Goal: Transaction & Acquisition: Purchase product/service

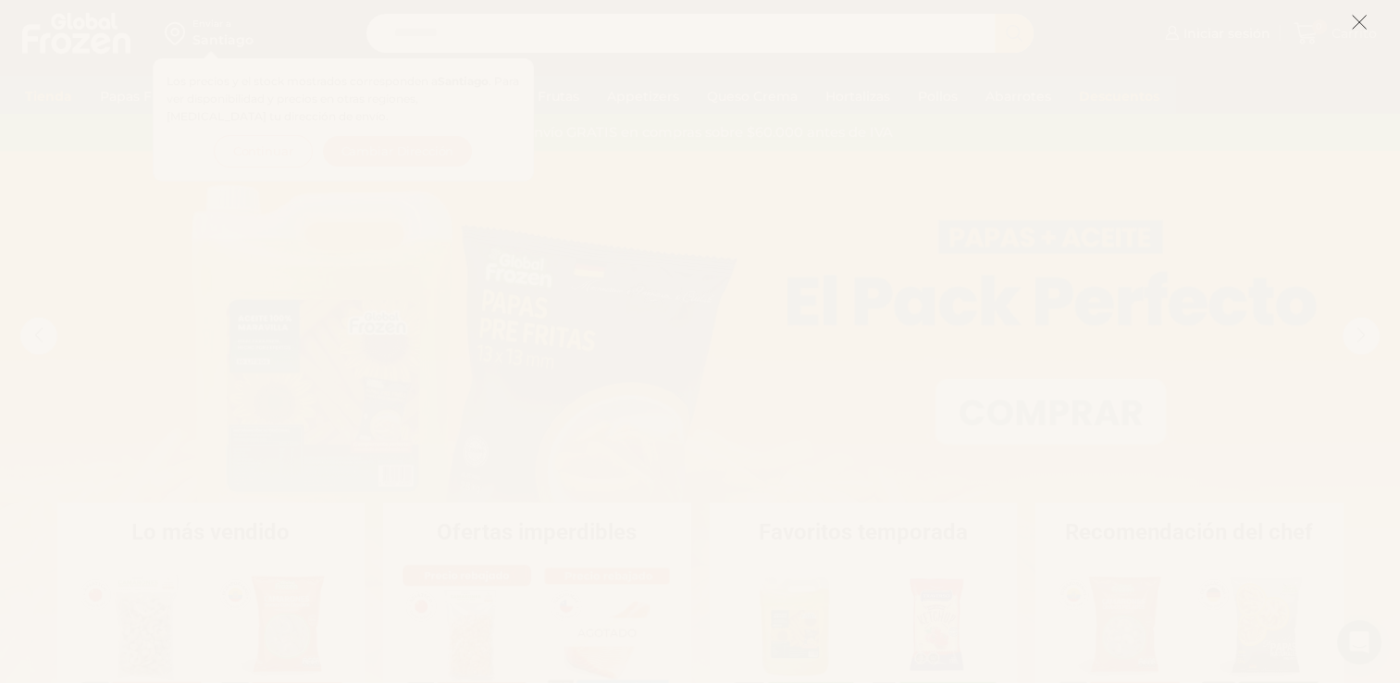
click at [1354, 25] on icon at bounding box center [1359, 22] width 17 height 17
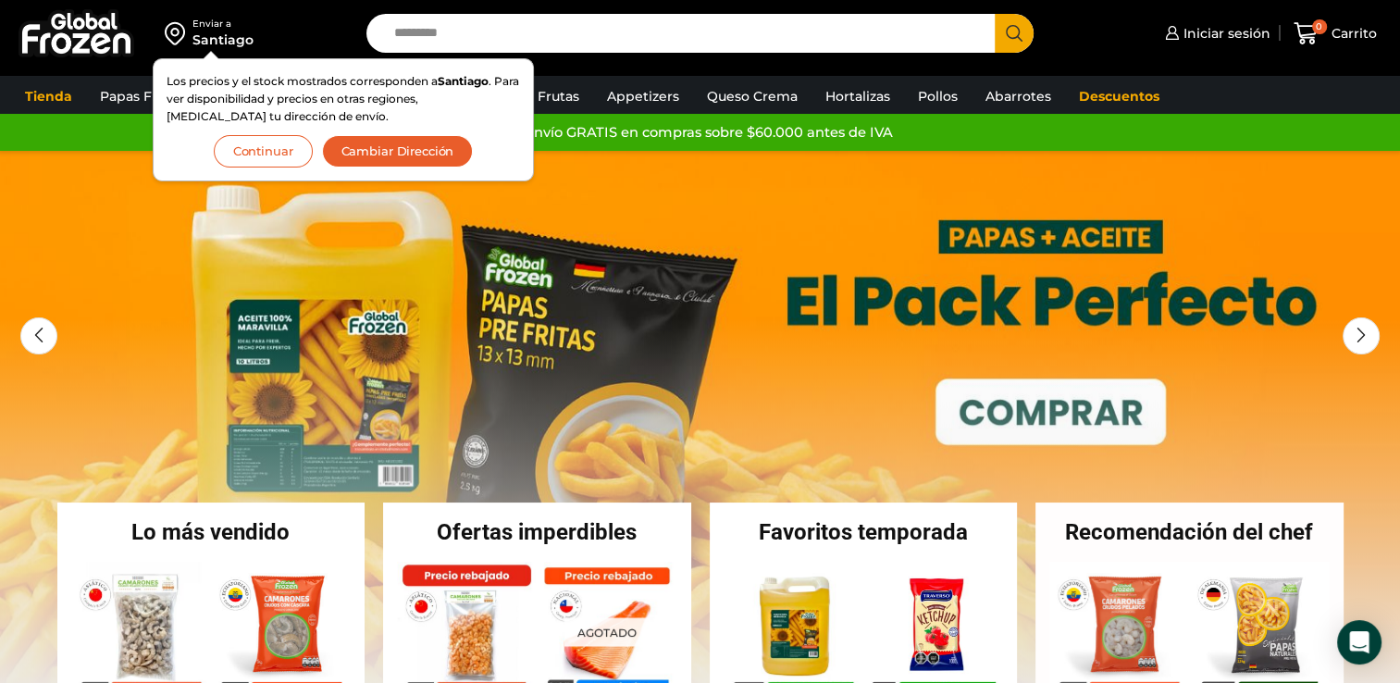
click at [279, 140] on button "Continuar" at bounding box center [263, 151] width 99 height 32
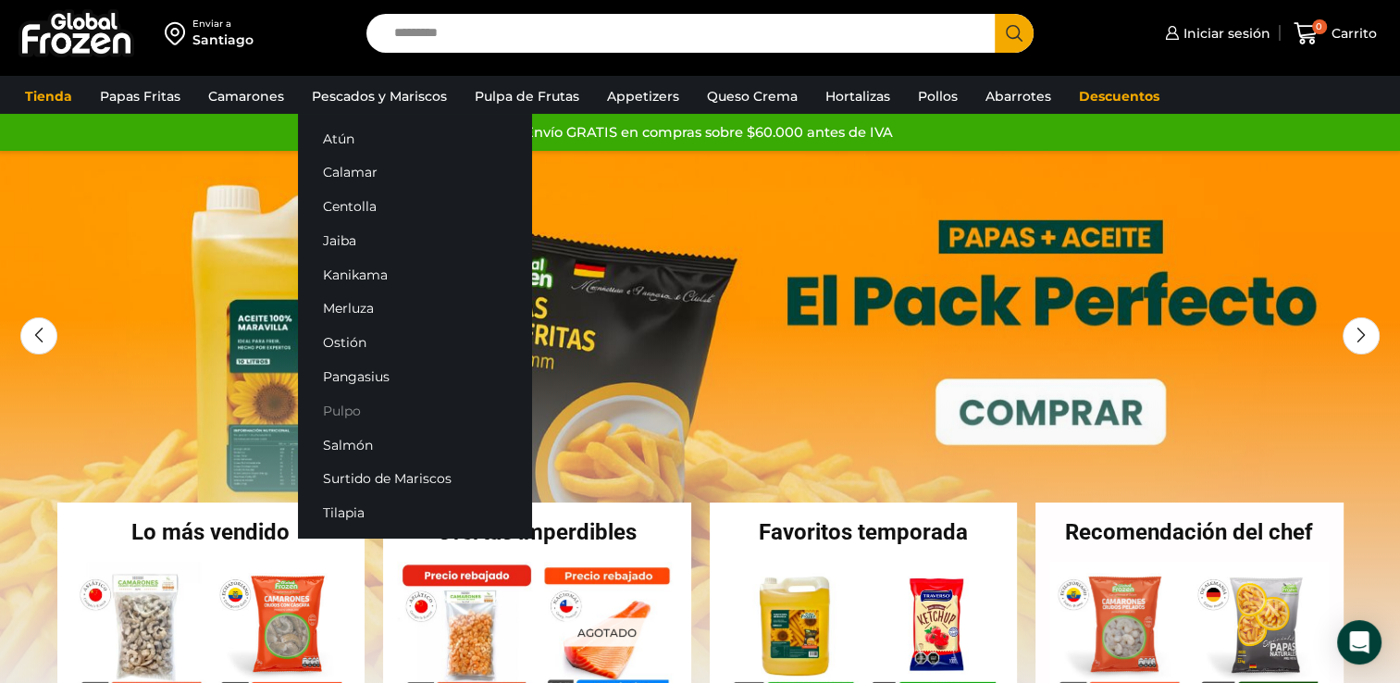
click at [379, 405] on link "Pulpo" at bounding box center [414, 410] width 233 height 34
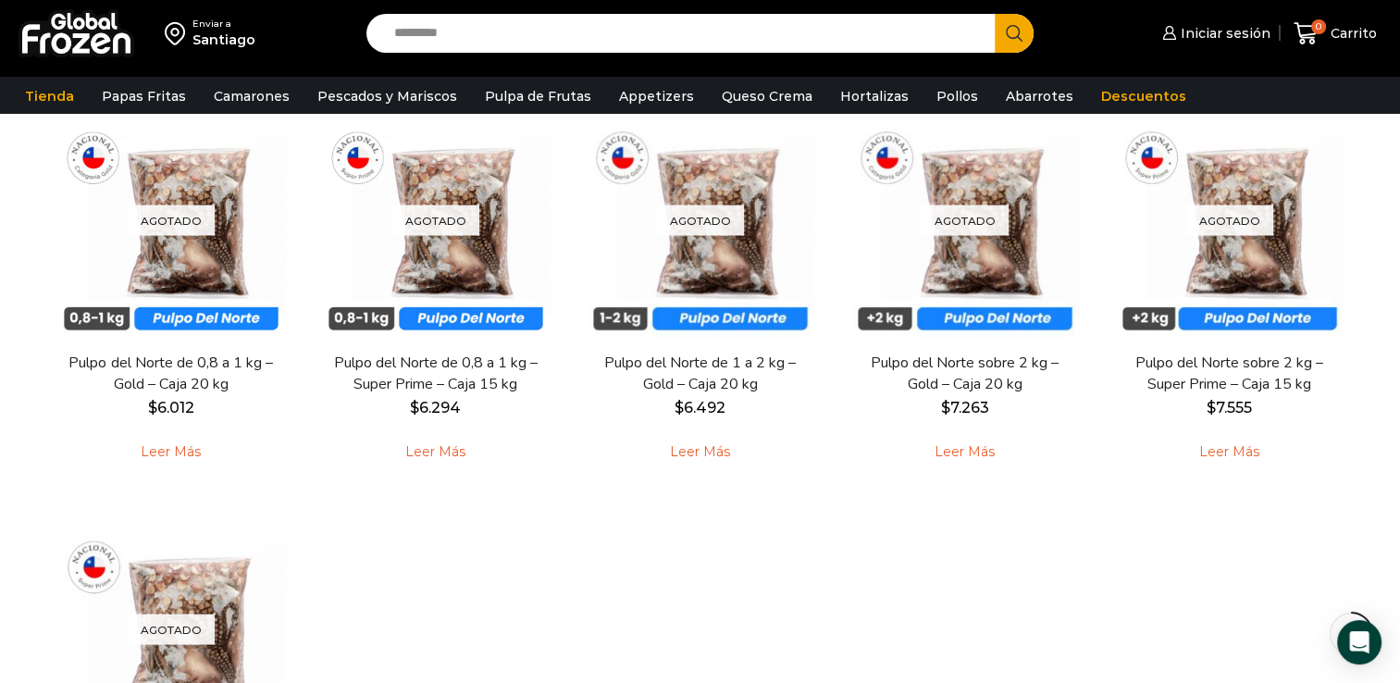
scroll to position [183, 0]
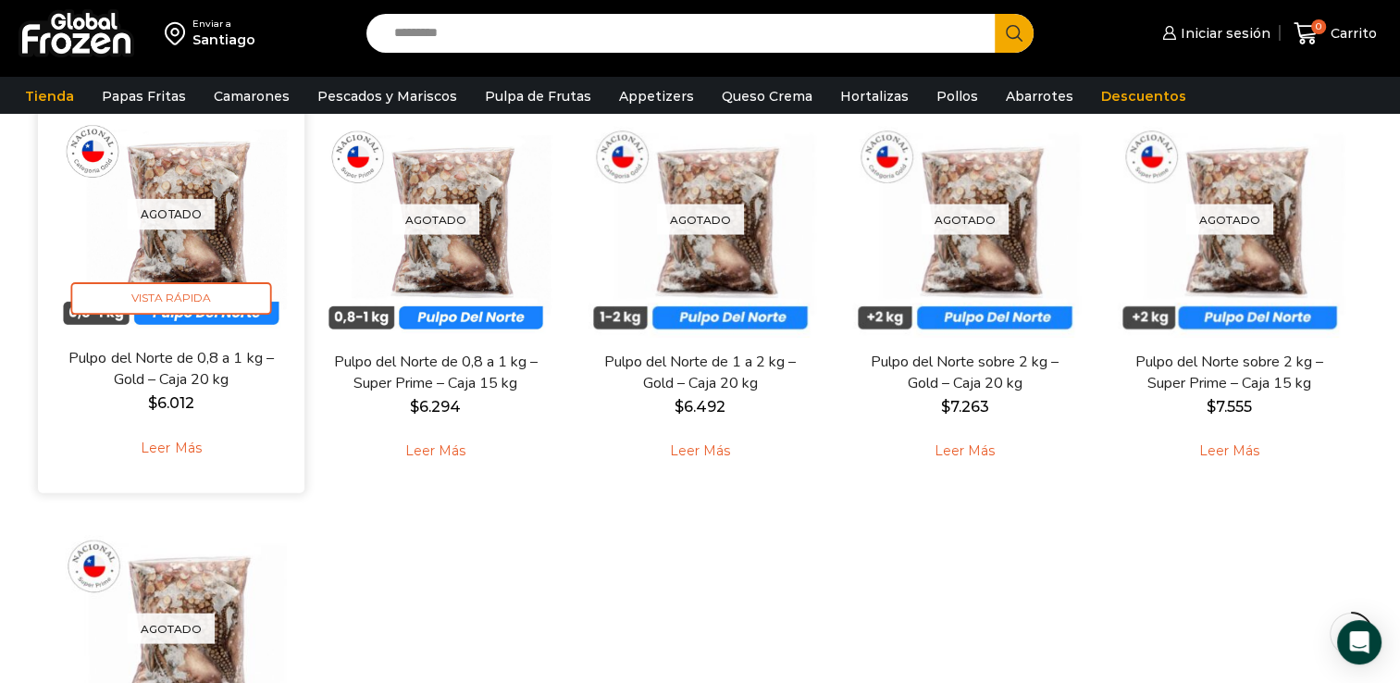
click at [148, 342] on div "Agotado [GEOGRAPHIC_DATA] Pulpo del Norte de 0,8 a 1 kg – Gold – Caja 20 kg $ 6…" at bounding box center [171, 286] width 239 height 384
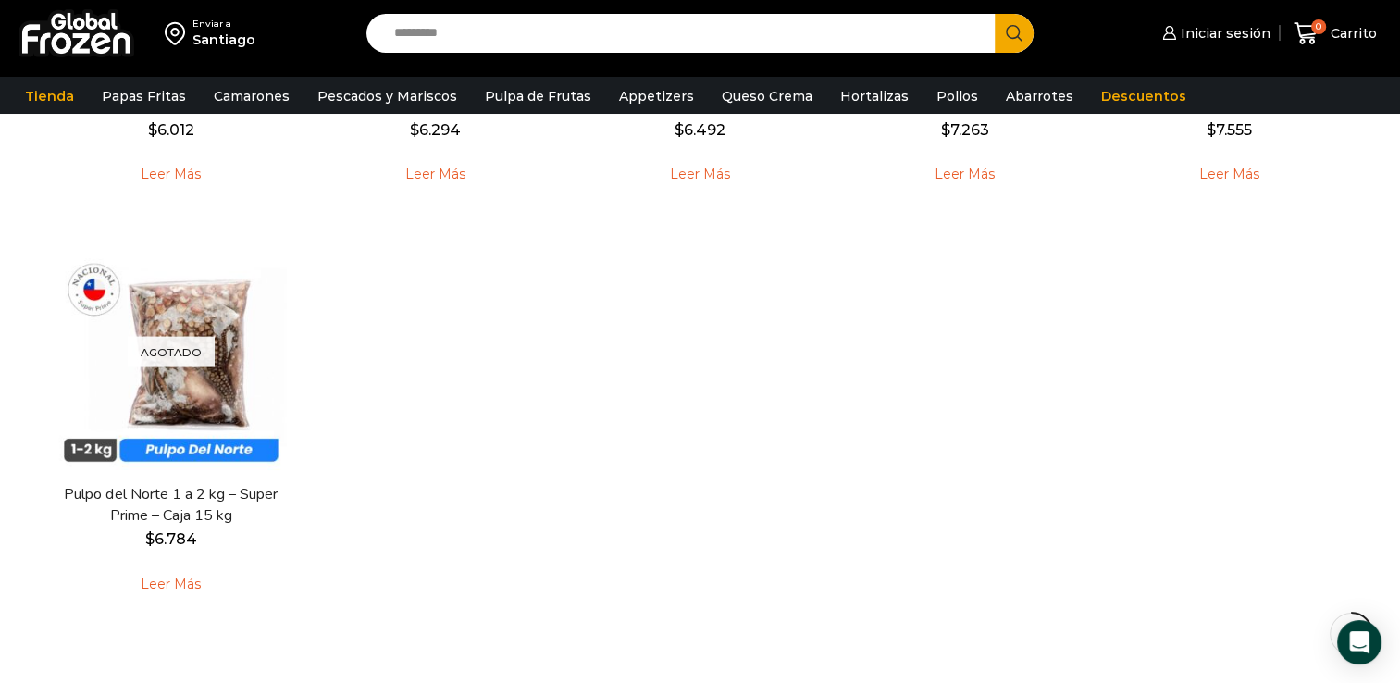
scroll to position [461, 0]
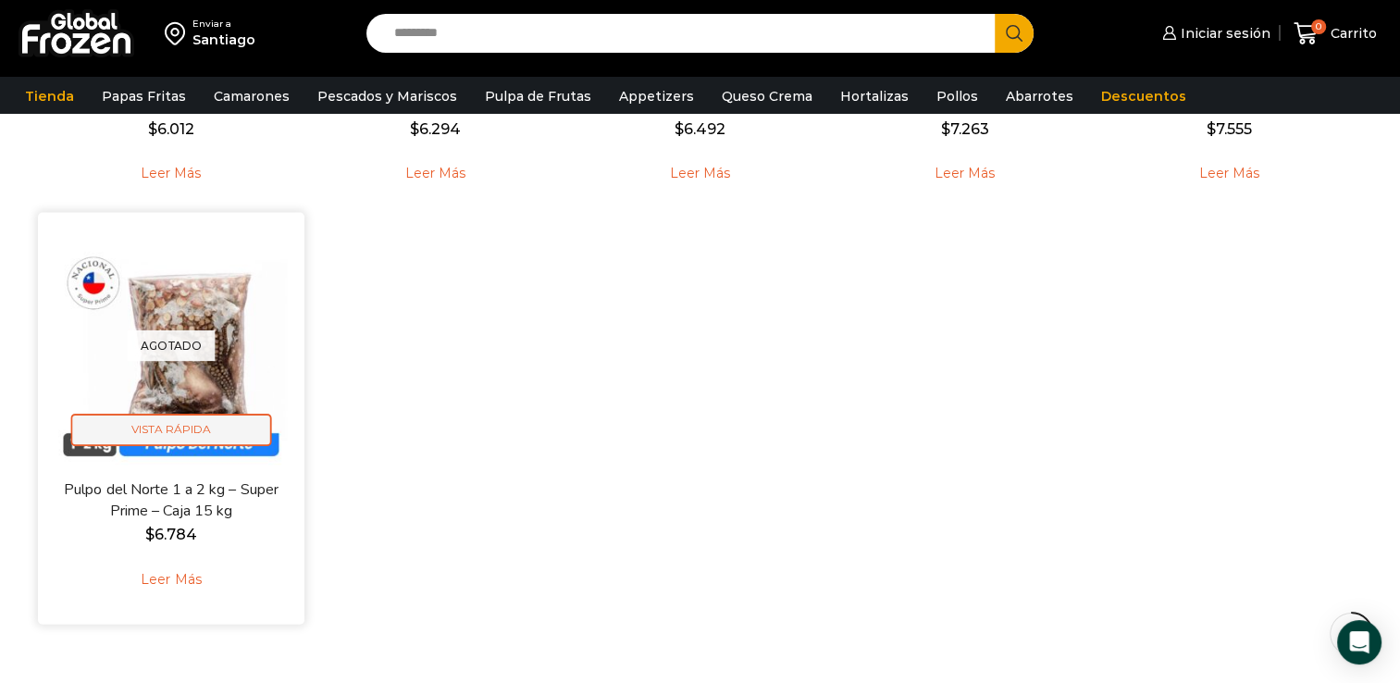
click at [180, 426] on span "Vista Rápida" at bounding box center [170, 430] width 201 height 32
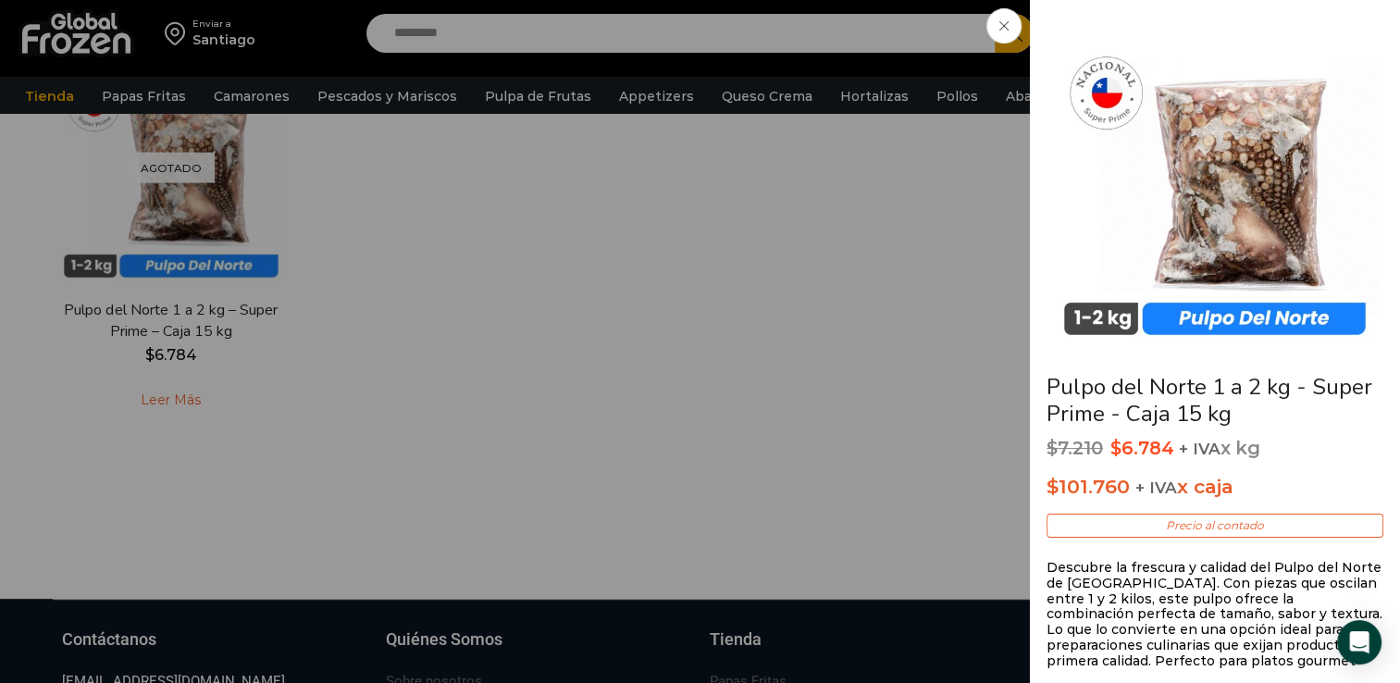
scroll to position [645, 0]
click at [992, 29] on span at bounding box center [1004, 25] width 35 height 35
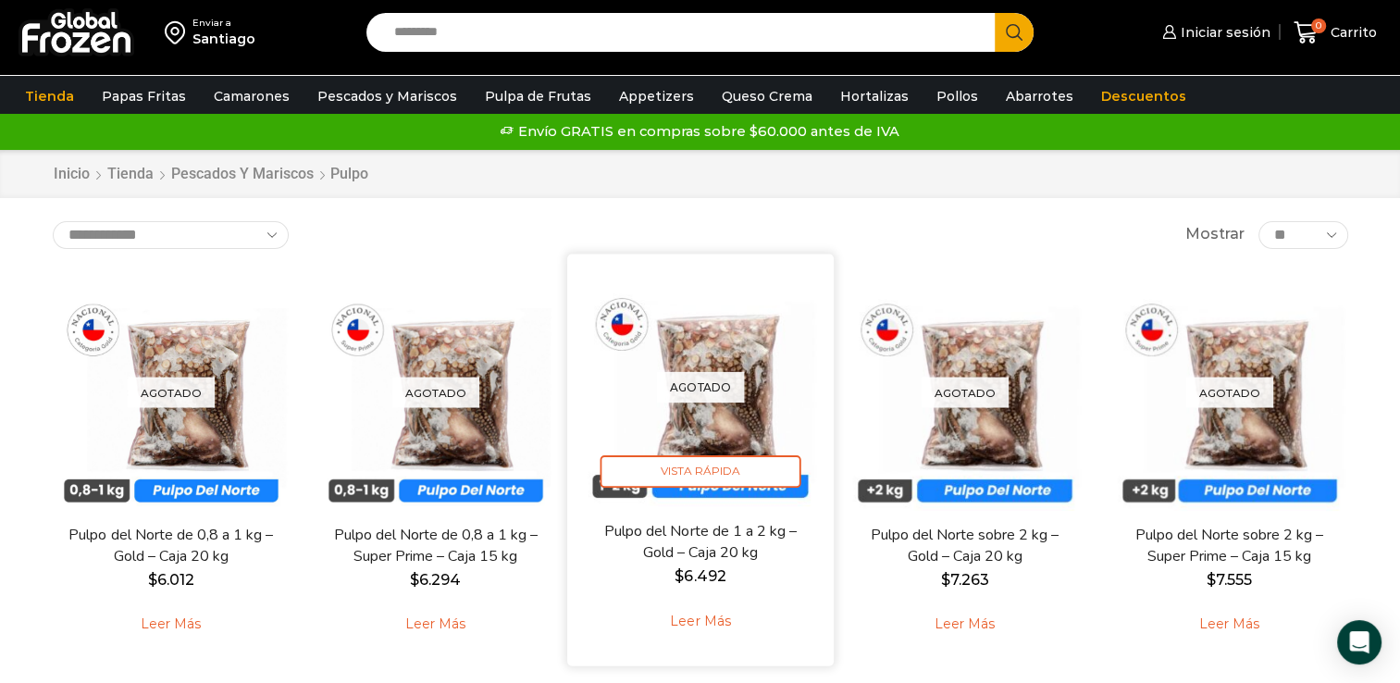
scroll to position [0, 0]
